Goal: Use online tool/utility: Utilize a website feature to perform a specific function

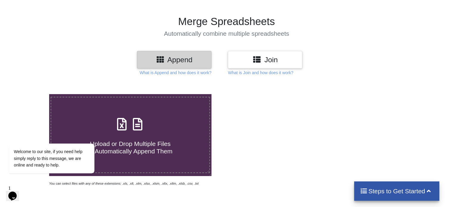
scroll to position [30, 0]
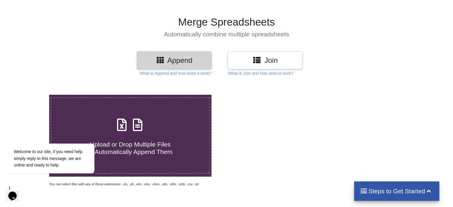
click at [427, 189] on icon at bounding box center [428, 190] width 7 height 6
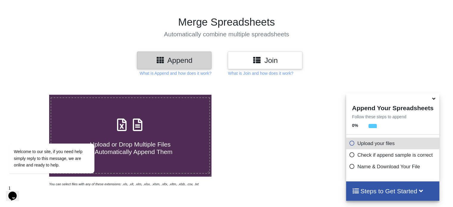
click at [390, 157] on p "Check if append sample is correct" at bounding box center [393, 154] width 89 height 7
click at [352, 144] on icon at bounding box center [352, 142] width 6 height 5
click at [366, 143] on p "Upload your files" at bounding box center [393, 143] width 89 height 7
click at [435, 100] on icon at bounding box center [434, 97] width 6 height 5
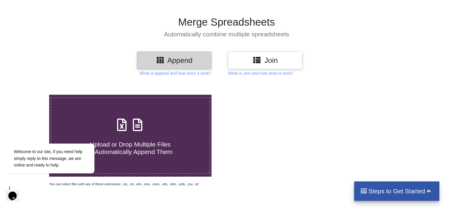
click at [170, 62] on h3 "Append" at bounding box center [174, 60] width 66 height 9
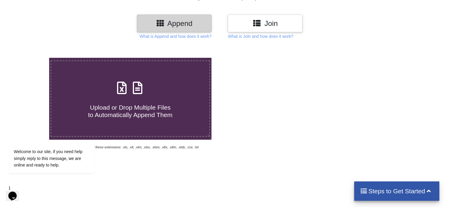
scroll to position [60, 0]
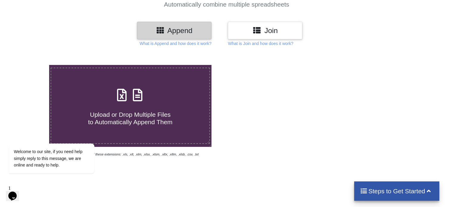
click at [120, 104] on div "Upload or Drop Multiple Files to Automatically Append Them" at bounding box center [130, 106] width 158 height 40
click at [31, 65] on input "Upload or Drop Multiple Files to Automatically Append Them" at bounding box center [31, 65] width 0 height 0
type input "C:\fakepath\ТЭНСЭН, ХӨТС-ДСАН 2025,09,17.xlsx"
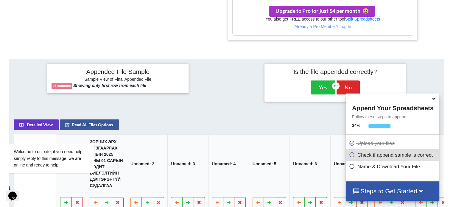
scroll to position [214, 0]
